Goal: Transaction & Acquisition: Purchase product/service

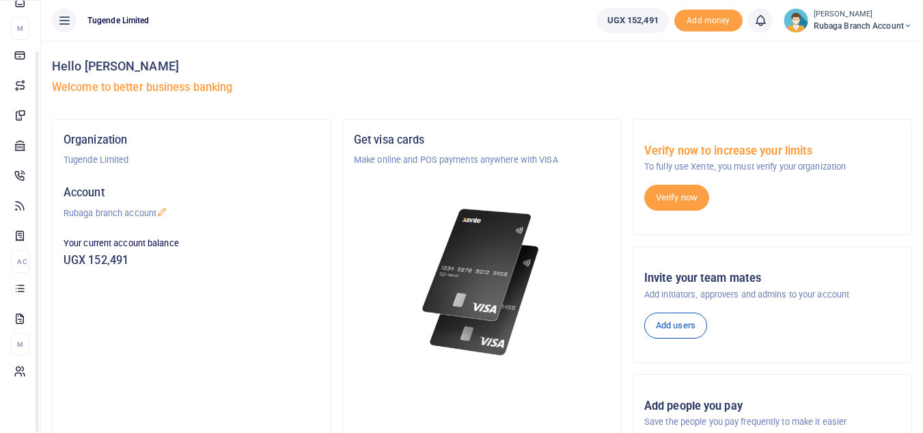
drag, startPoint x: 172, startPoint y: 215, endPoint x: 178, endPoint y: 280, distance: 65.2
click at [178, 280] on body "Start Dashboard M ake Payments Cards Xente Transfers Mobile Money Banks Airtime…" at bounding box center [461, 335] width 923 height 670
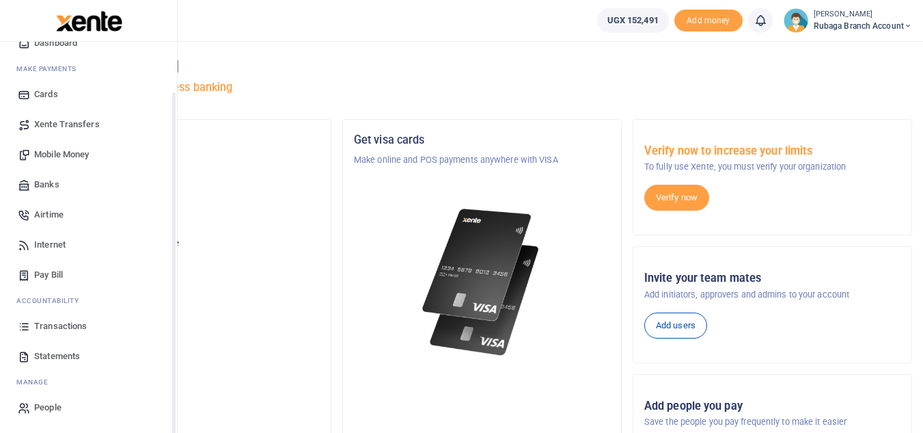
scroll to position [55, 0]
click at [49, 355] on span "Statements" at bounding box center [57, 356] width 46 height 14
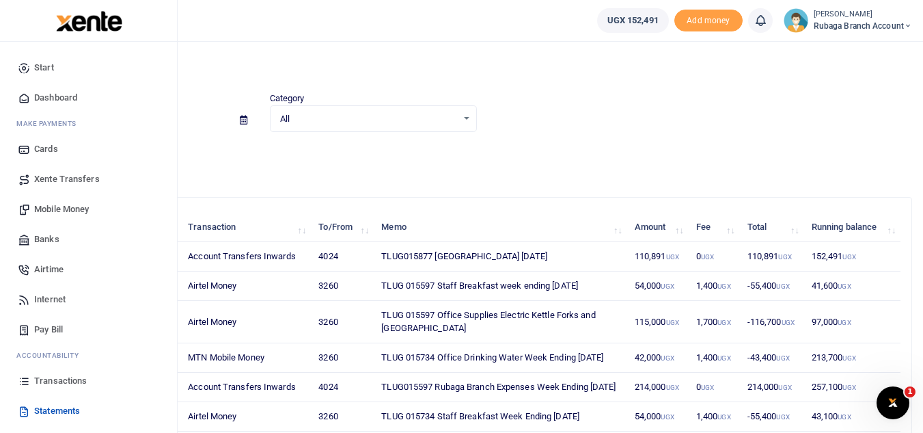
click at [78, 207] on span "Mobile Money" at bounding box center [61, 209] width 55 height 14
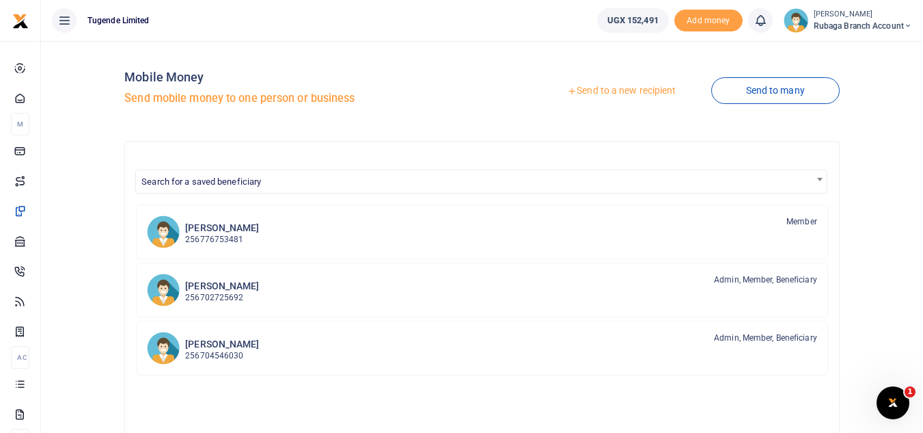
click at [634, 90] on link "Send to a new recipient" at bounding box center [621, 91] width 178 height 25
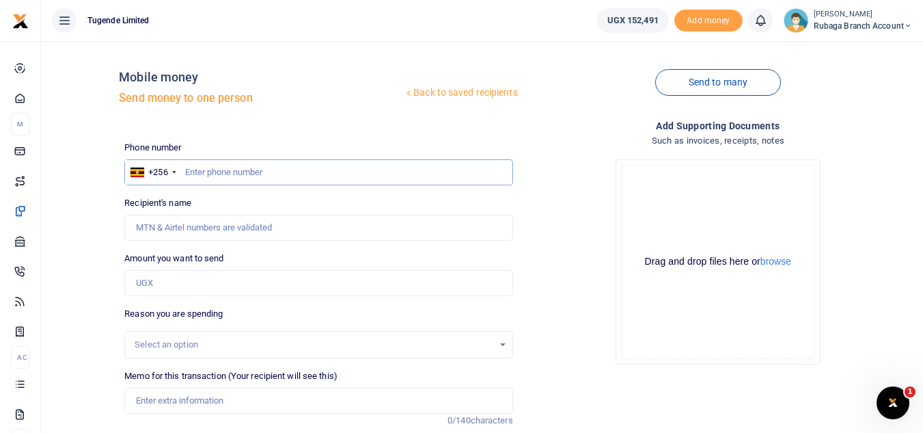
click at [247, 176] on input "text" at bounding box center [318, 172] width 388 height 26
type input "755556111"
type input "James Batte"
type input "755556111"
click at [195, 277] on input "Amount you want to send" at bounding box center [318, 283] width 388 height 26
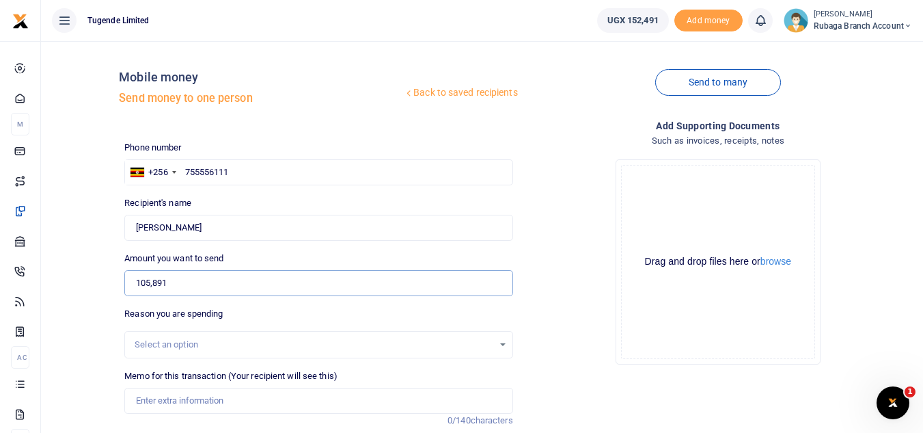
type input "105,891"
click at [187, 344] on div "Select an option" at bounding box center [314, 345] width 358 height 14
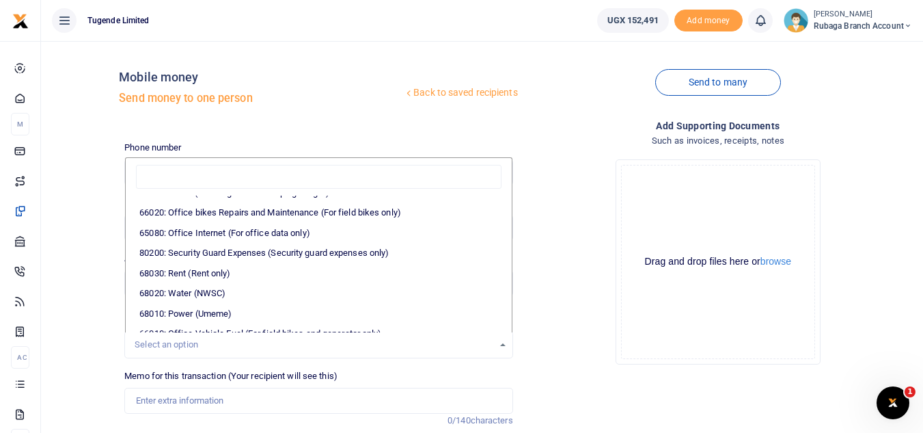
scroll to position [205, 0]
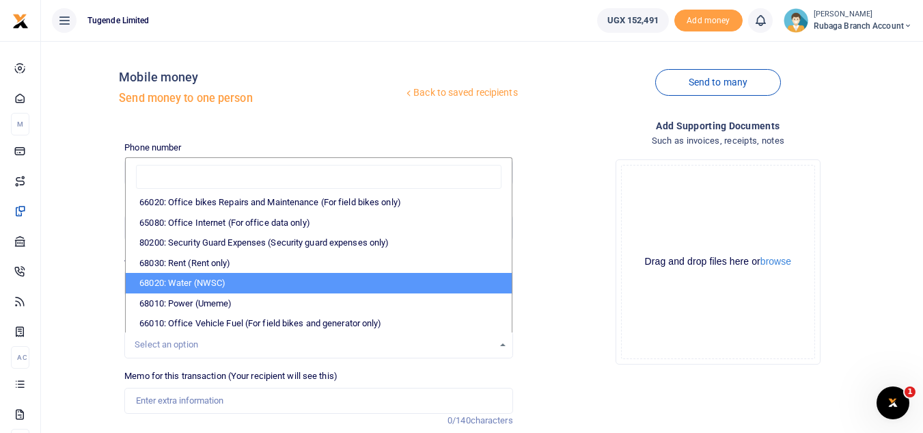
click at [303, 277] on li "68020: Water (NWSC)" at bounding box center [318, 283] width 385 height 21
select select "38"
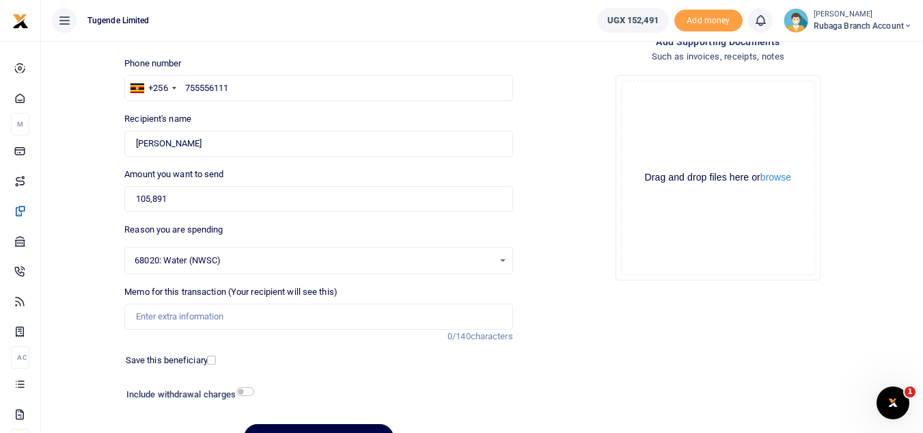
scroll to position [103, 0]
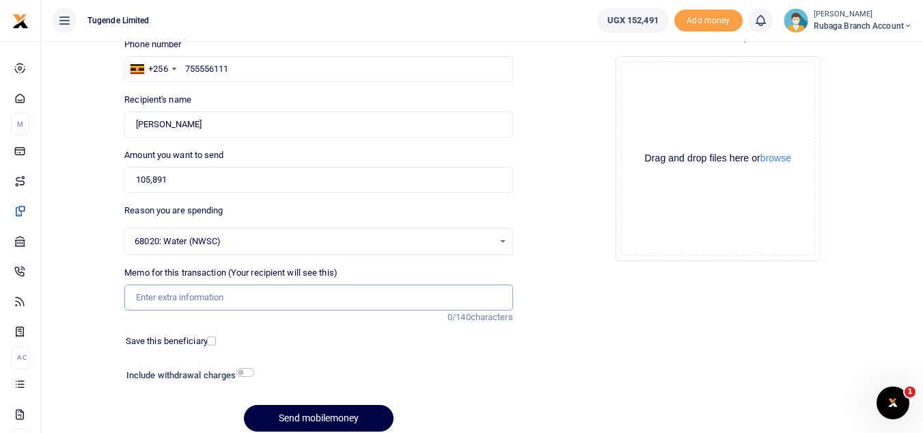
click at [243, 301] on input "Memo for this transaction (Your recipient will see this)" at bounding box center [318, 297] width 388 height 26
type input "TLUG 015877 National Water Bill as of 28 July"
click at [301, 414] on button "Send mobilemoney" at bounding box center [319, 418] width 150 height 27
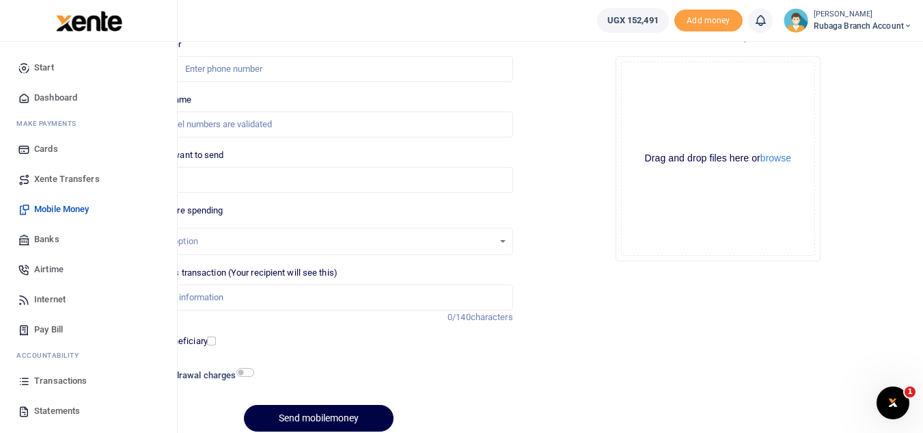
click at [64, 412] on span "Statements" at bounding box center [57, 411] width 46 height 14
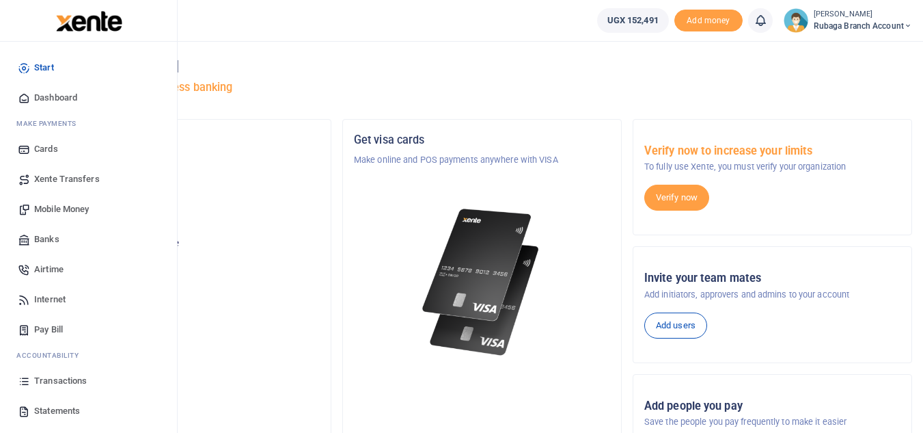
click at [68, 405] on span "Statements" at bounding box center [57, 411] width 46 height 14
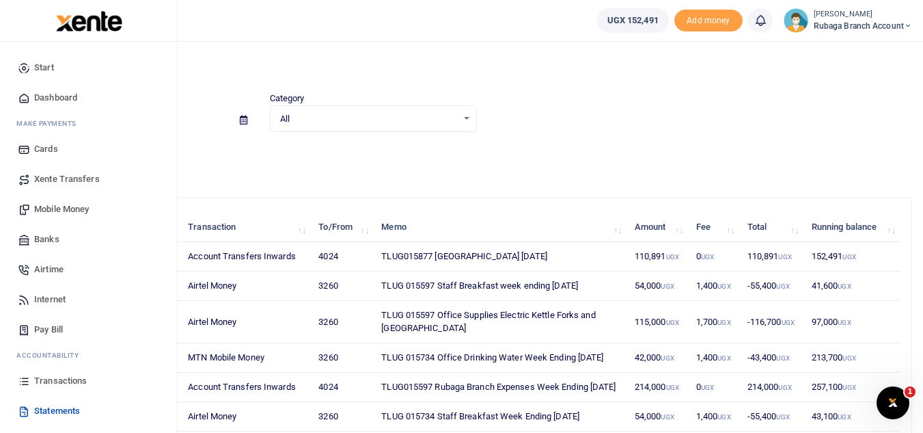
click at [64, 213] on span "Mobile Money" at bounding box center [61, 209] width 55 height 14
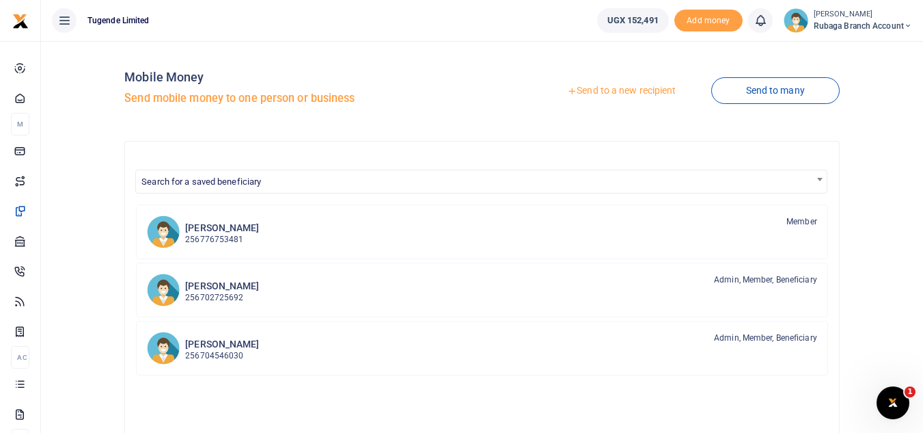
click at [610, 92] on link "Send to a new recipient" at bounding box center [621, 91] width 178 height 25
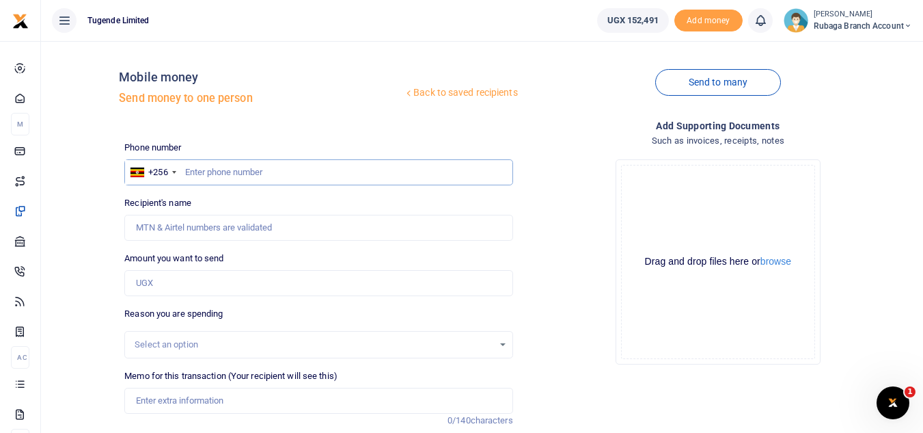
click at [197, 169] on input "text" at bounding box center [318, 172] width 388 height 26
type input "785715986"
type input "Fred Wamukoya"
type input "785715986"
click at [165, 282] on input "Amount you want to send" at bounding box center [318, 283] width 388 height 26
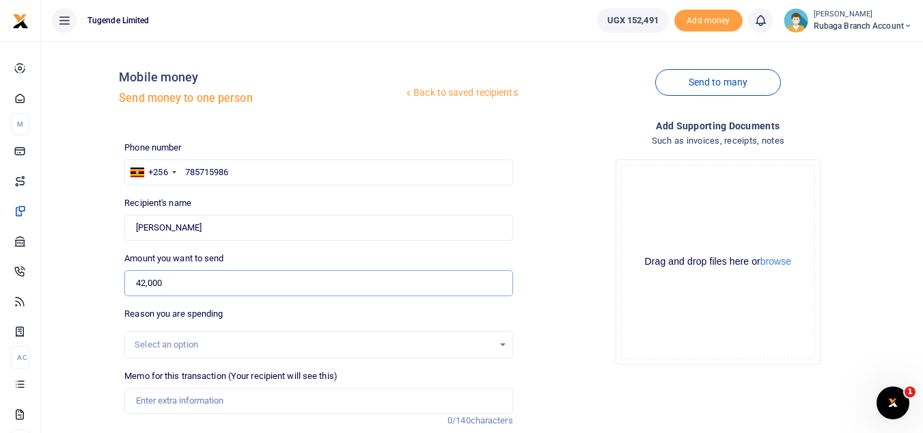
type input "42,000"
click at [482, 349] on div "Select an option" at bounding box center [314, 345] width 358 height 14
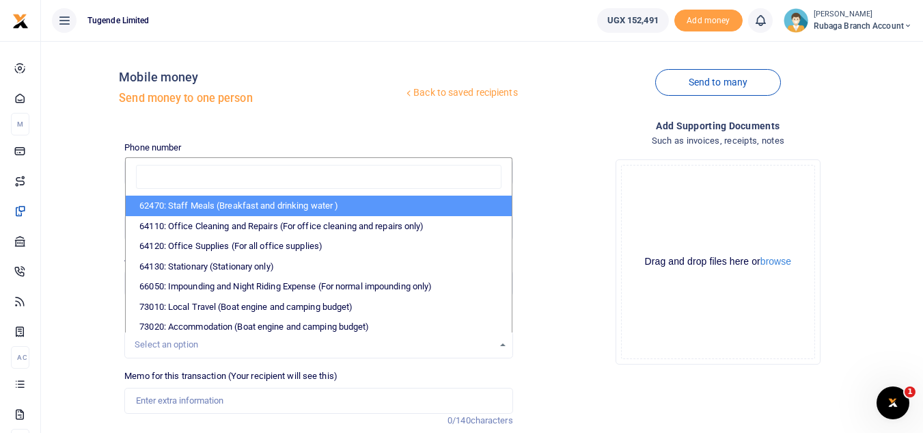
click at [325, 208] on li "62470: Staff Meals (Breakfast and drinking water )" at bounding box center [318, 205] width 385 height 21
select select "23"
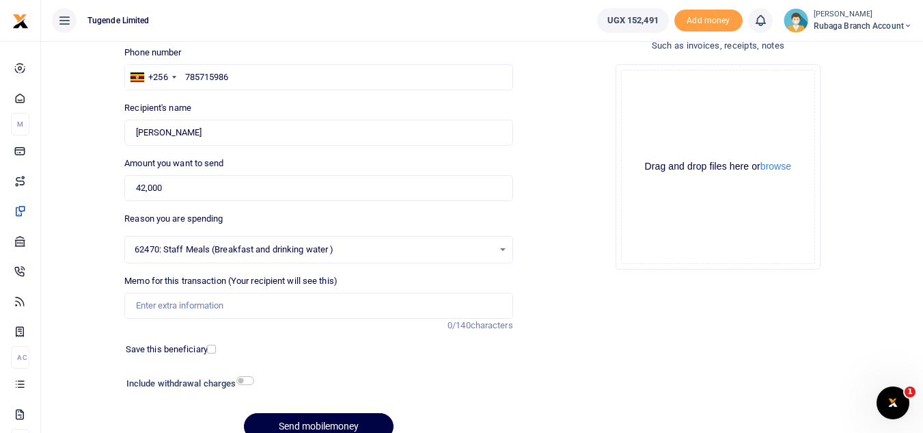
scroll to position [111, 0]
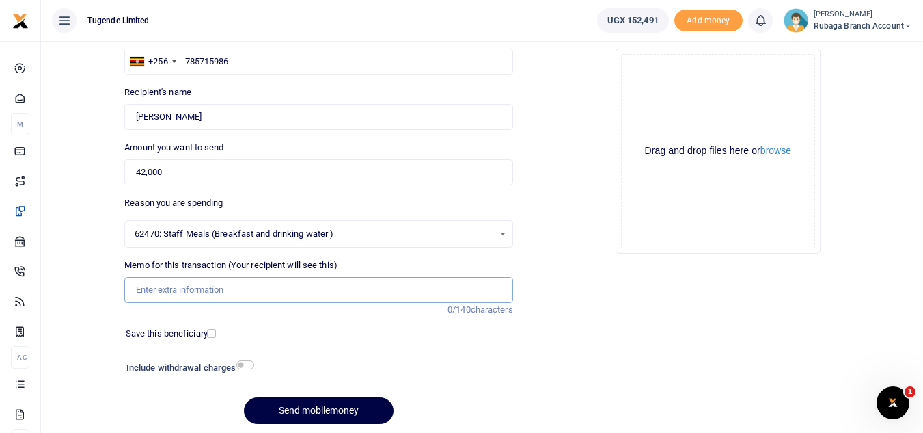
click at [206, 290] on input "Memo for this transaction (Your recipient will see this)" at bounding box center [318, 290] width 388 height 26
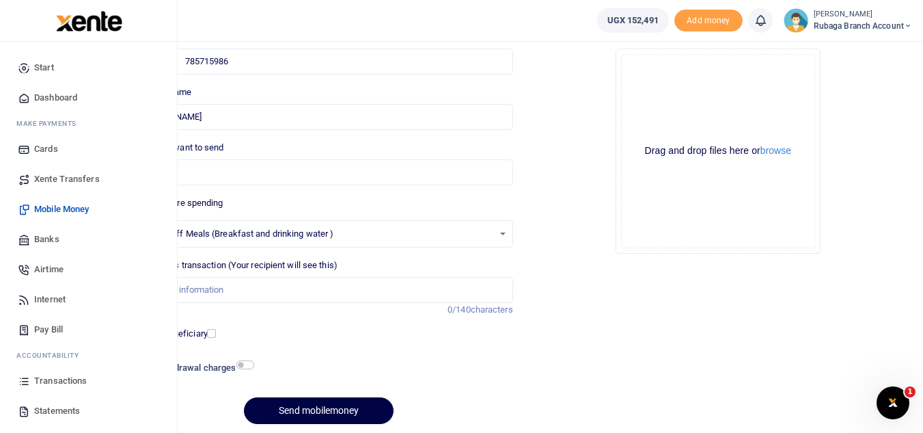
click at [61, 379] on span "Transactions" at bounding box center [60, 381] width 53 height 14
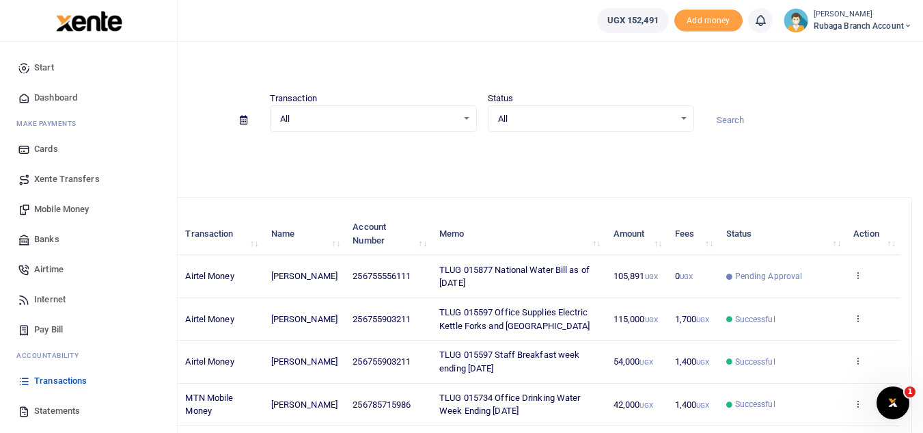
click at [70, 206] on span "Mobile Money" at bounding box center [61, 209] width 55 height 14
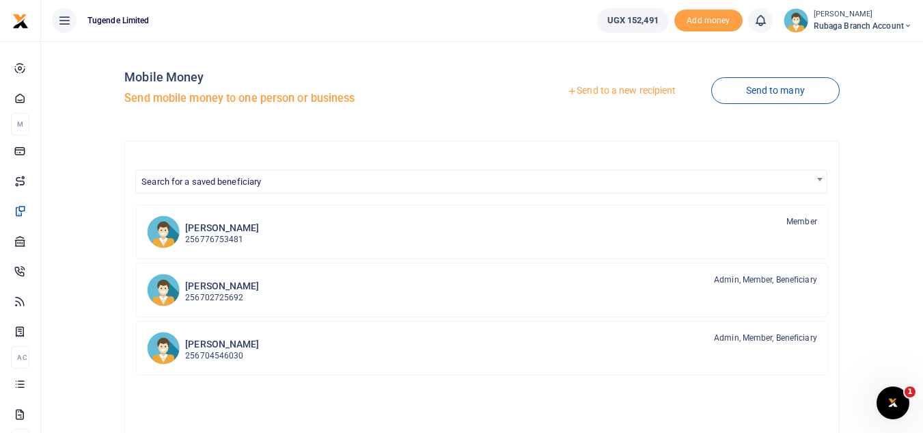
click at [624, 90] on link "Send to a new recipient" at bounding box center [621, 91] width 178 height 25
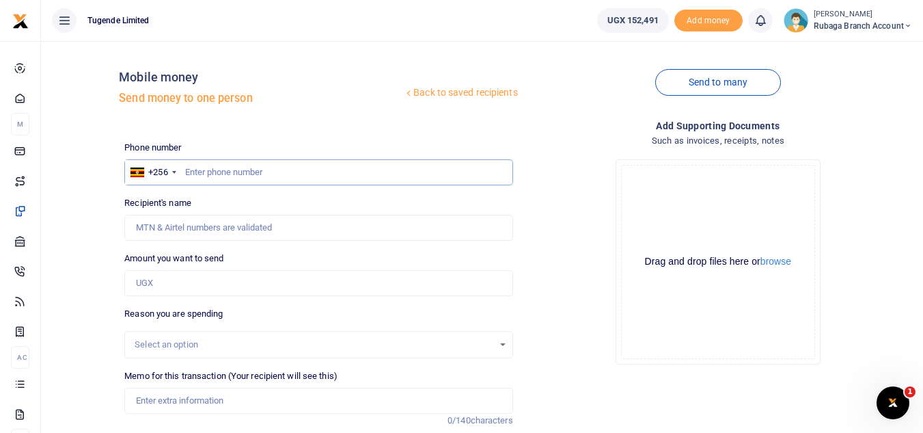
click at [230, 173] on input "text" at bounding box center [318, 172] width 388 height 26
type input "785715986"
type input "[PERSON_NAME]"
type input "785715986"
click at [180, 283] on input "Amount you want to send" at bounding box center [318, 283] width 388 height 26
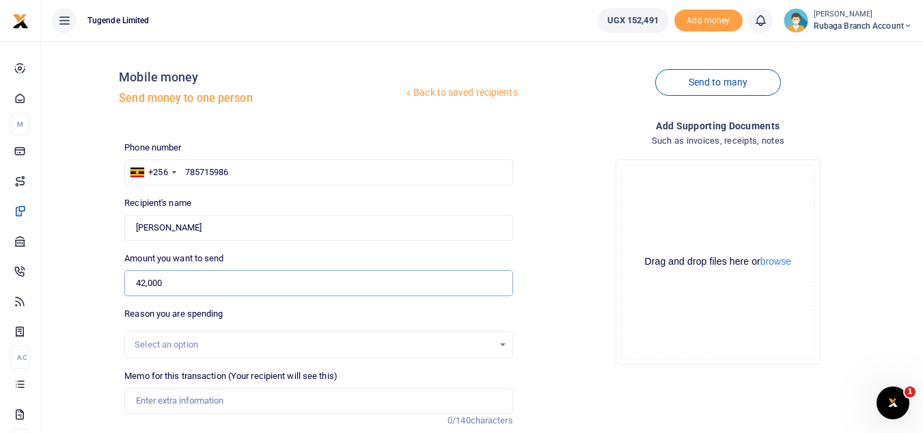
type input "42,000"
click at [501, 345] on div "Select an option" at bounding box center [318, 344] width 387 height 15
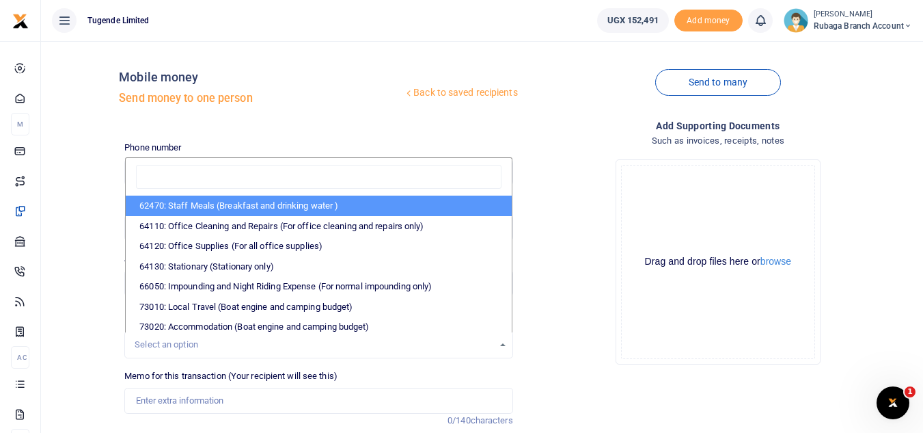
click at [303, 213] on li "62470: Staff Meals (Breakfast and drinking water )" at bounding box center [318, 205] width 385 height 21
select select "23"
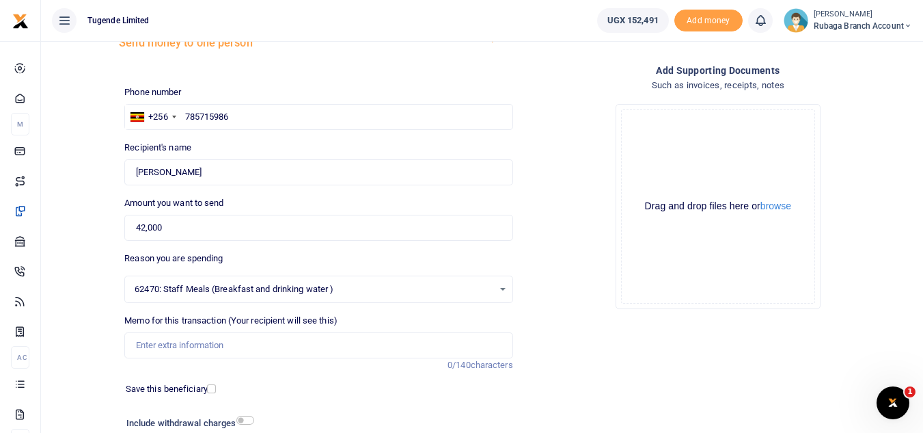
scroll to position [92, 0]
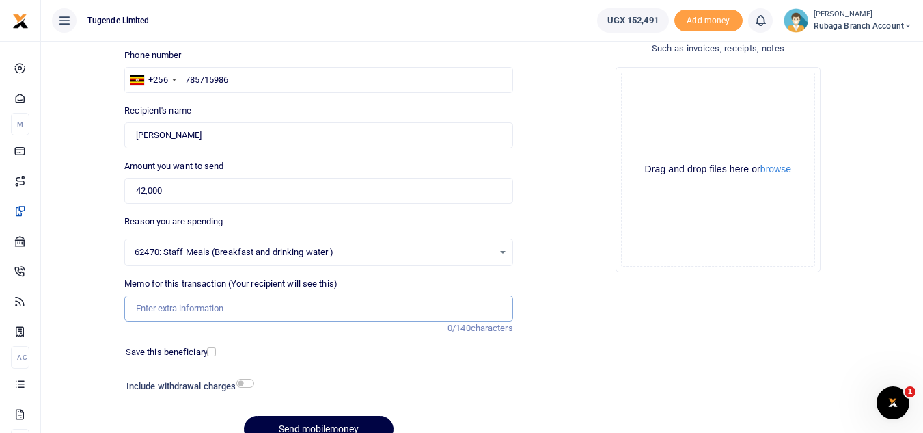
click at [231, 310] on input "Memo for this transaction (Your recipient will see this)" at bounding box center [318, 308] width 388 height 26
type input "TLUG 015597 Office Drinking Water Week Ending 19 July"
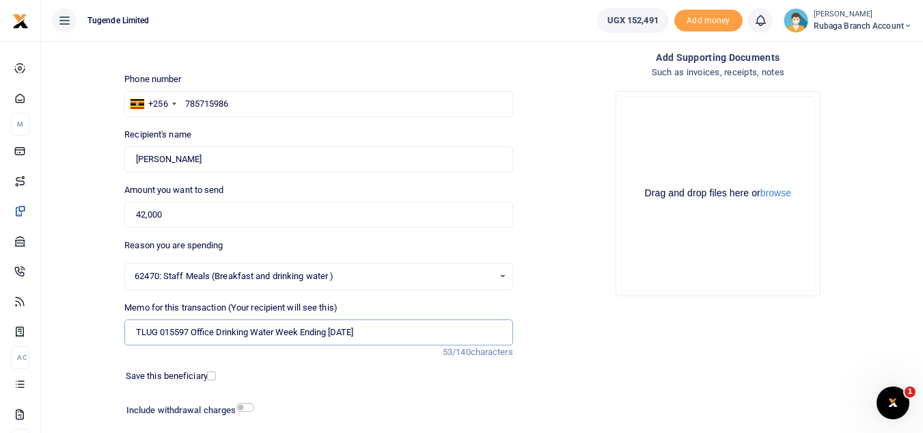
scroll to position [159, 0]
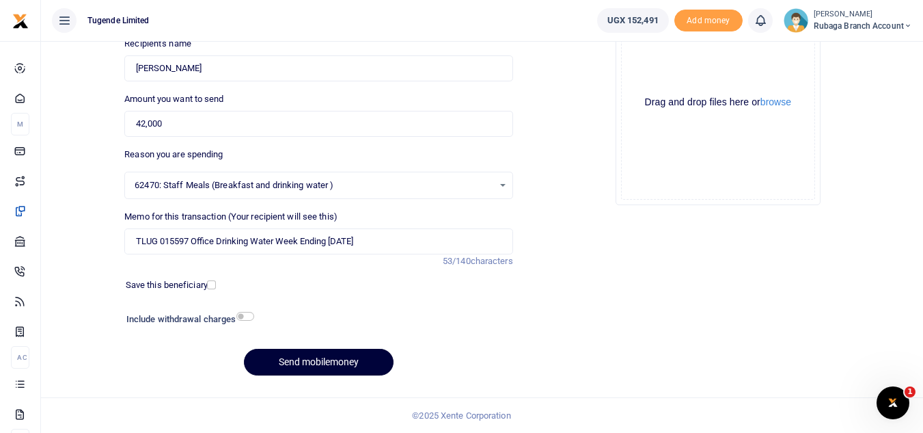
click at [314, 355] on button "Send mobilemoney" at bounding box center [319, 362] width 150 height 27
